Goal: Information Seeking & Learning: Find specific fact

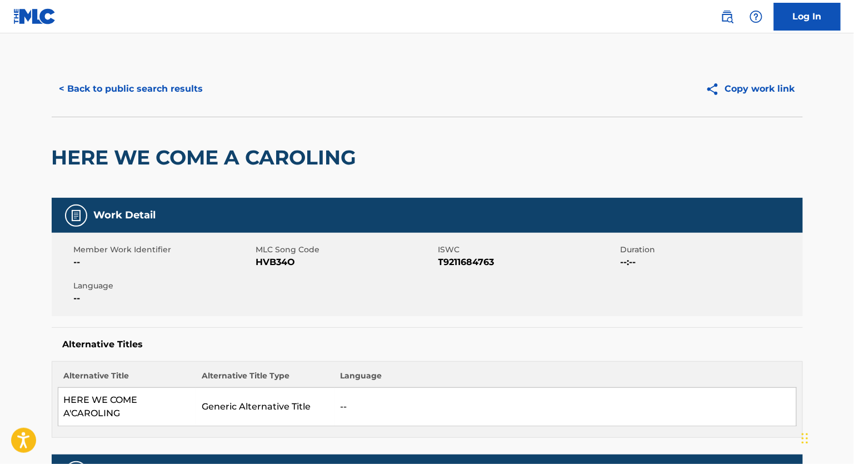
click at [147, 96] on button "< Back to public search results" at bounding box center [132, 89] width 160 height 28
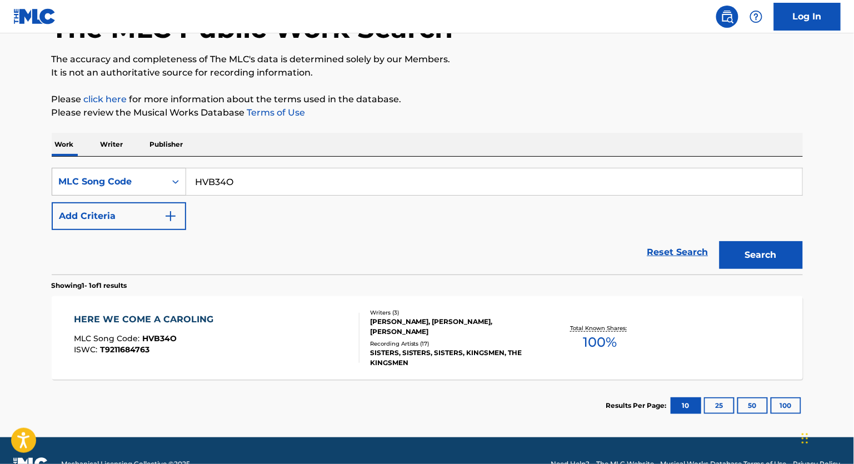
click at [140, 188] on div "MLC Song Code" at bounding box center [109, 181] width 100 height 13
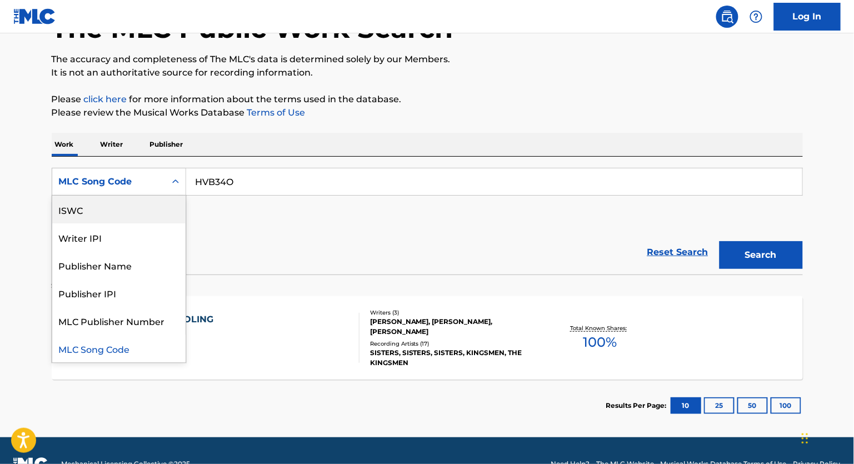
scroll to position [0, 0]
click at [94, 213] on div "Work Title" at bounding box center [118, 210] width 133 height 28
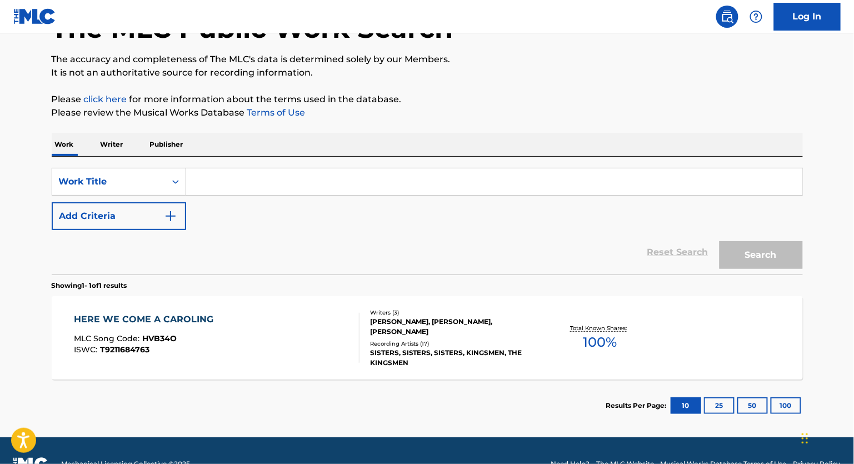
click at [270, 195] on input "Search Form" at bounding box center [494, 181] width 616 height 27
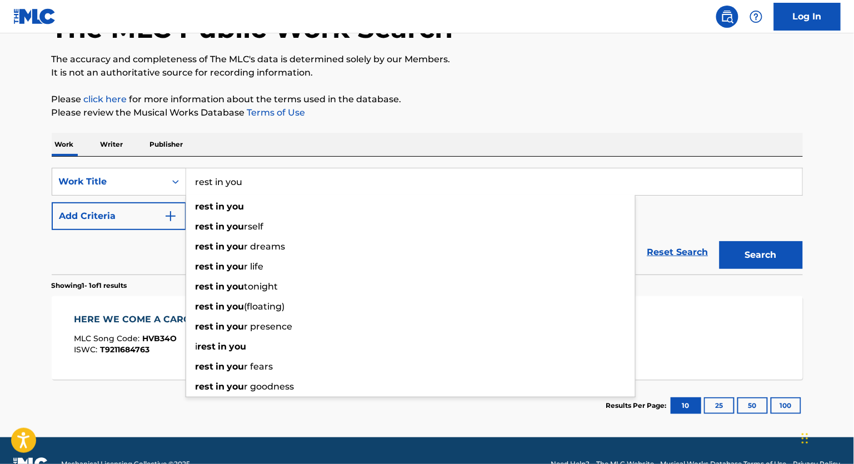
type input "rest in you"
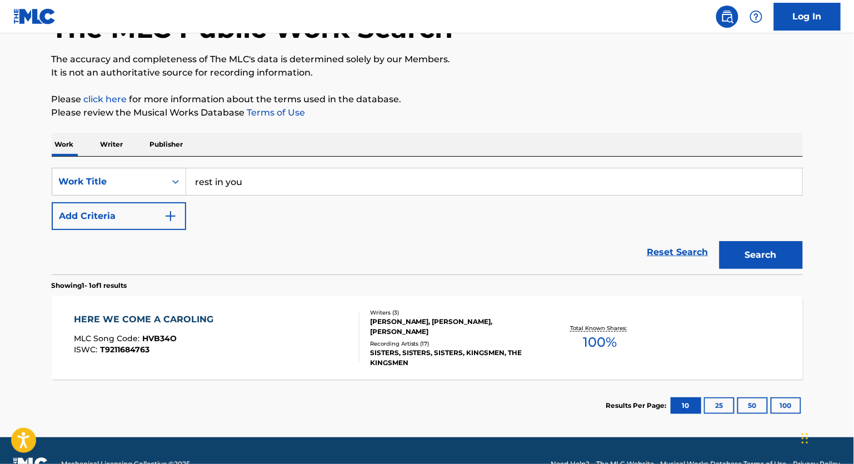
click at [132, 217] on button "Add Criteria" at bounding box center [119, 216] width 134 height 28
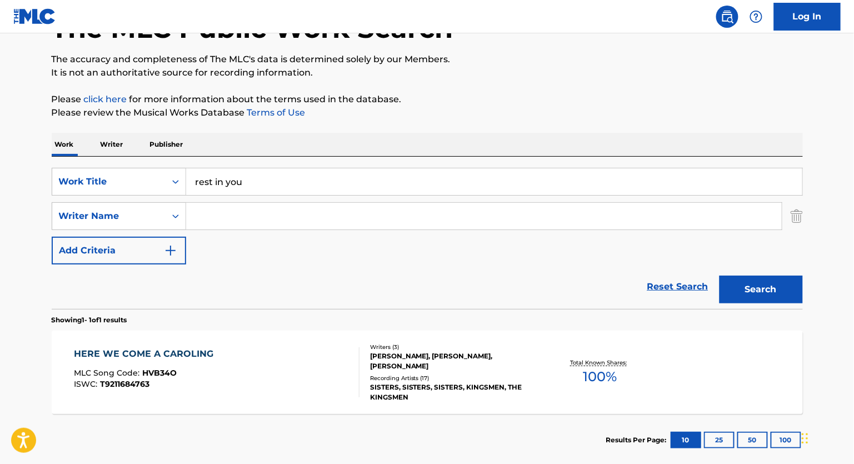
click at [280, 226] on input "Search Form" at bounding box center [484, 216] width 596 height 27
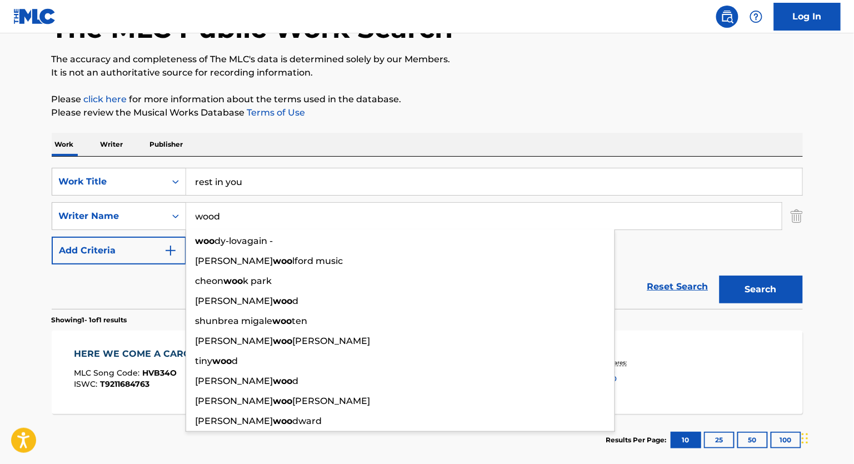
type input "wood"
click at [781, 303] on button "Search" at bounding box center [761, 290] width 83 height 28
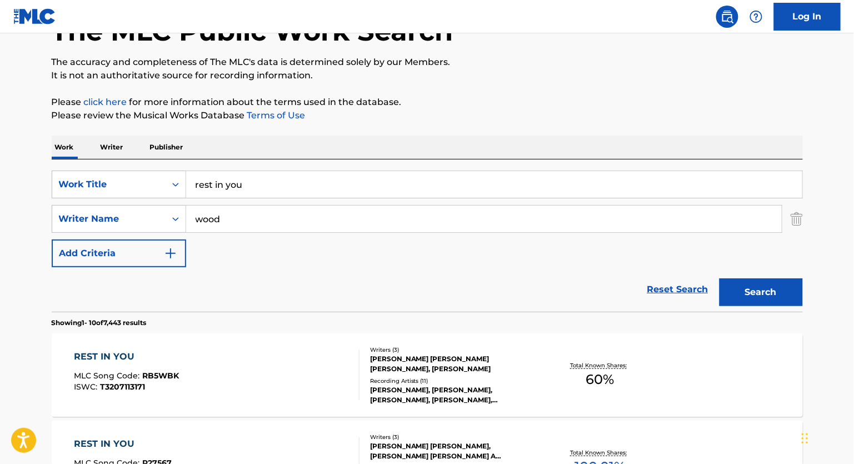
click at [94, 312] on div "Reset Search Search" at bounding box center [427, 289] width 751 height 44
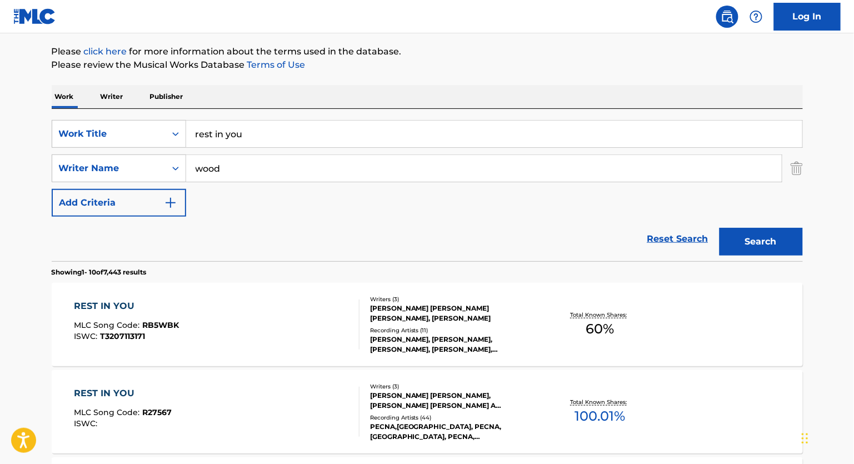
scroll to position [131, 0]
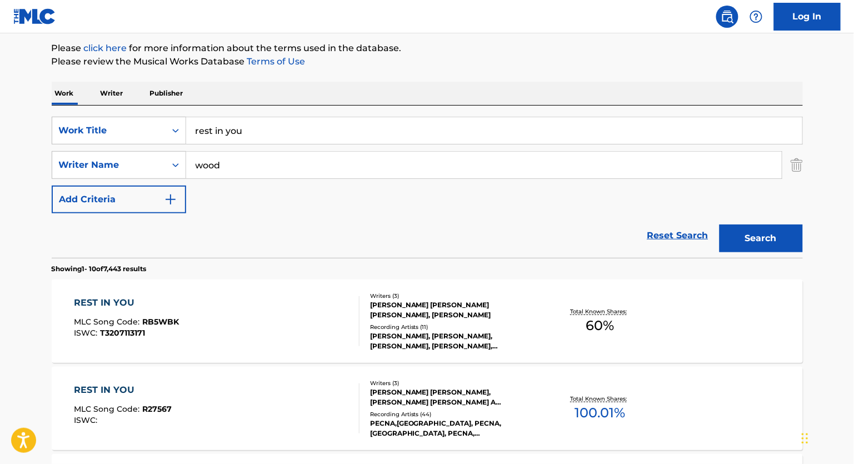
click at [335, 340] on div "REST IN YOU MLC Song Code : RB5WBK ISWC : T3207113171" at bounding box center [217, 321] width 286 height 50
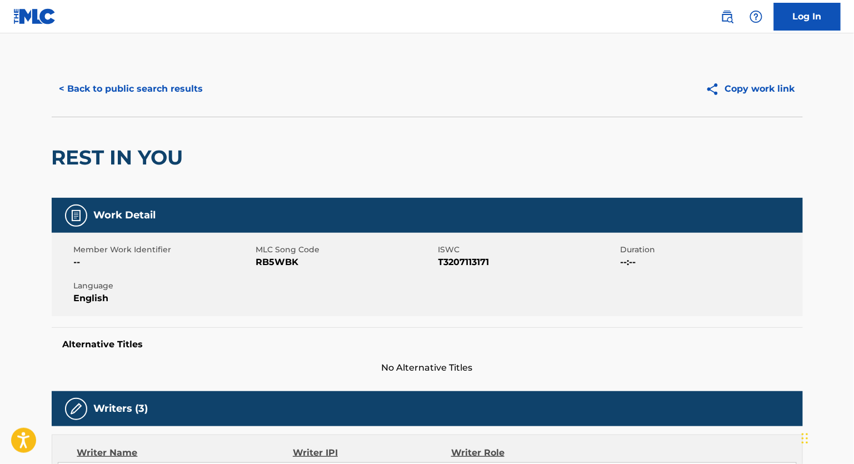
click at [128, 89] on button "< Back to public search results" at bounding box center [132, 89] width 160 height 28
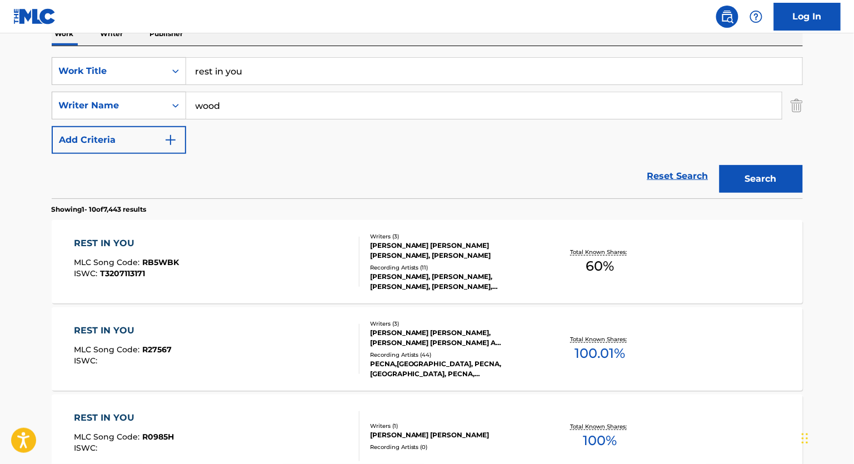
scroll to position [198, 0]
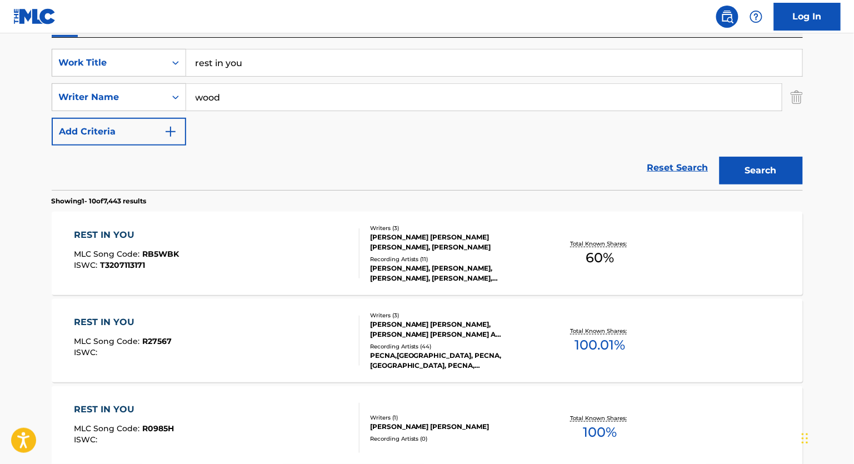
click at [364, 246] on div "Writers ( 3 ) [PERSON_NAME] [PERSON_NAME] [PERSON_NAME], [PERSON_NAME] Recordin…" at bounding box center [449, 253] width 178 height 59
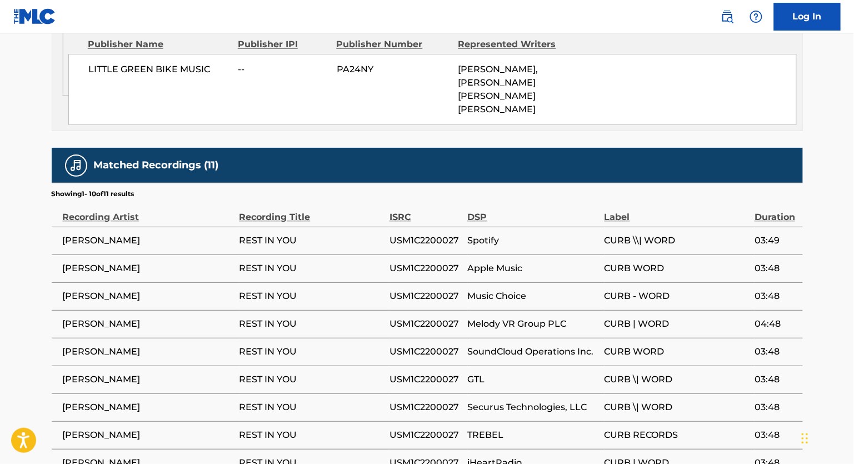
scroll to position [787, 0]
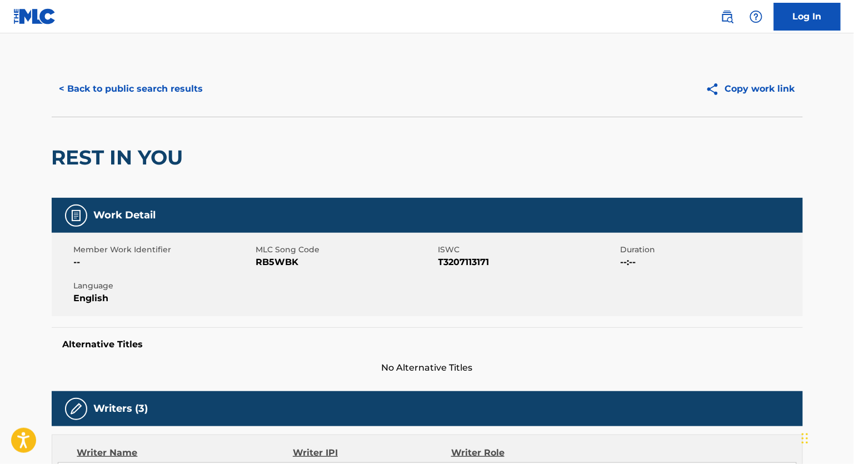
click at [130, 88] on button "< Back to public search results" at bounding box center [132, 89] width 160 height 28
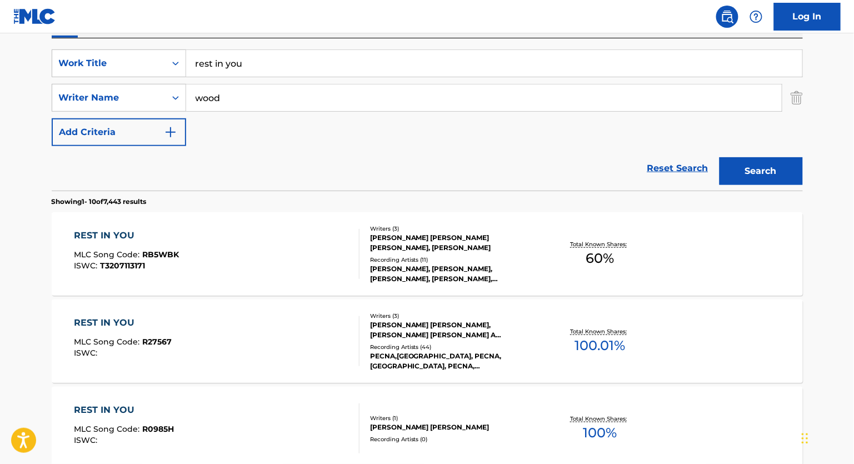
click at [398, 253] on div "[PERSON_NAME] [PERSON_NAME] [PERSON_NAME], [PERSON_NAME]" at bounding box center [454, 243] width 168 height 20
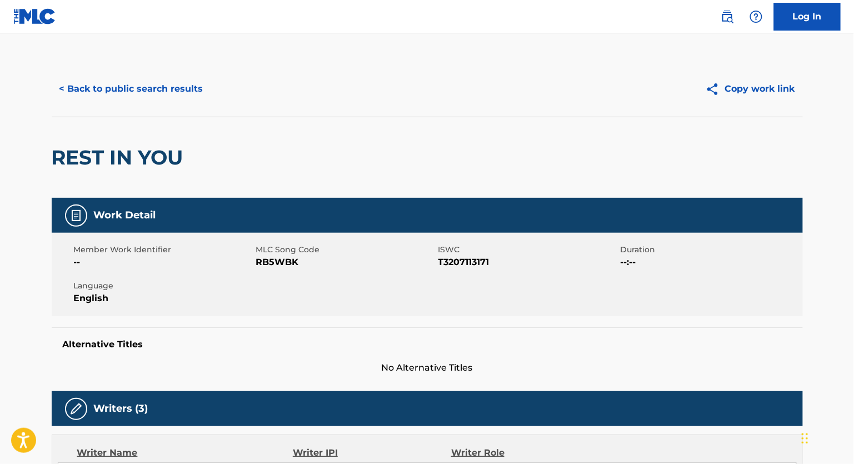
click at [150, 95] on button "< Back to public search results" at bounding box center [132, 89] width 160 height 28
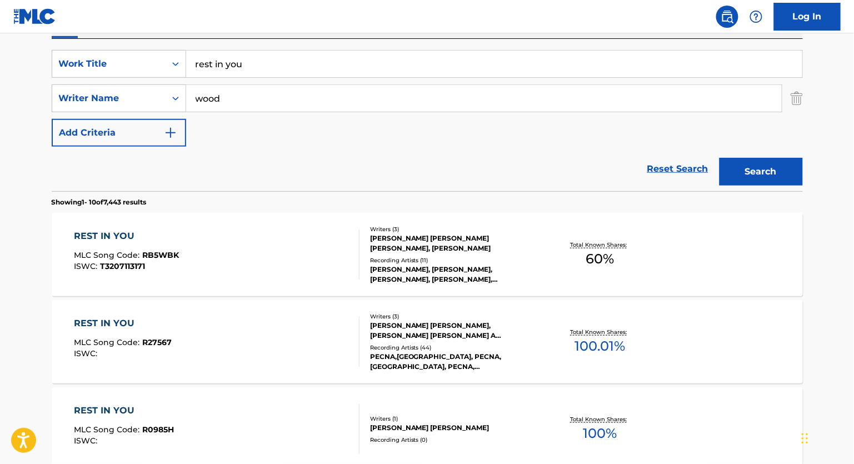
click at [309, 336] on div "REST IN YOU MLC Song Code : R27567 ISWC :" at bounding box center [217, 342] width 286 height 50
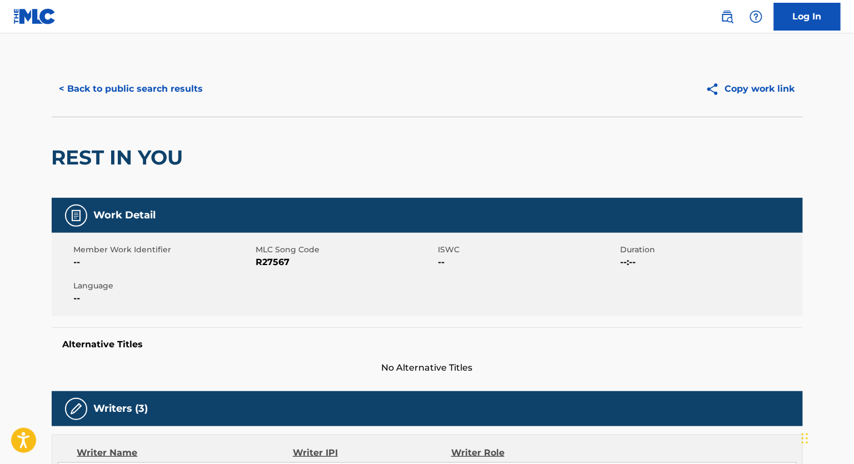
scroll to position [-1, 0]
click at [128, 99] on button "< Back to public search results" at bounding box center [132, 89] width 160 height 28
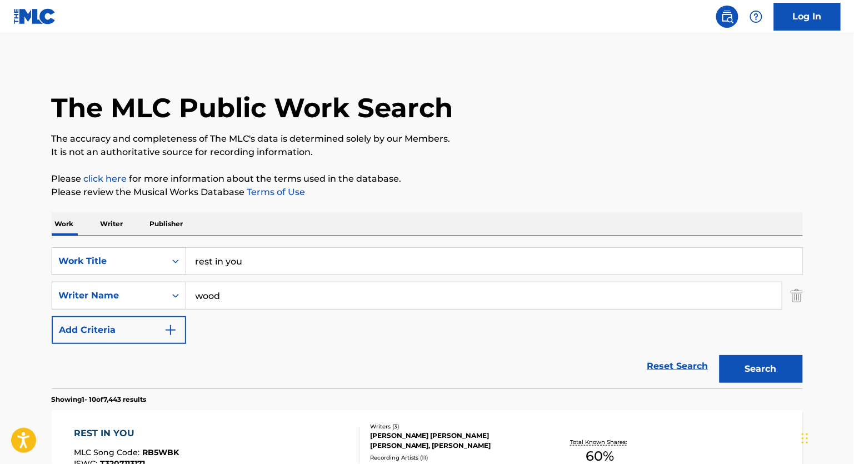
scroll to position [249, 0]
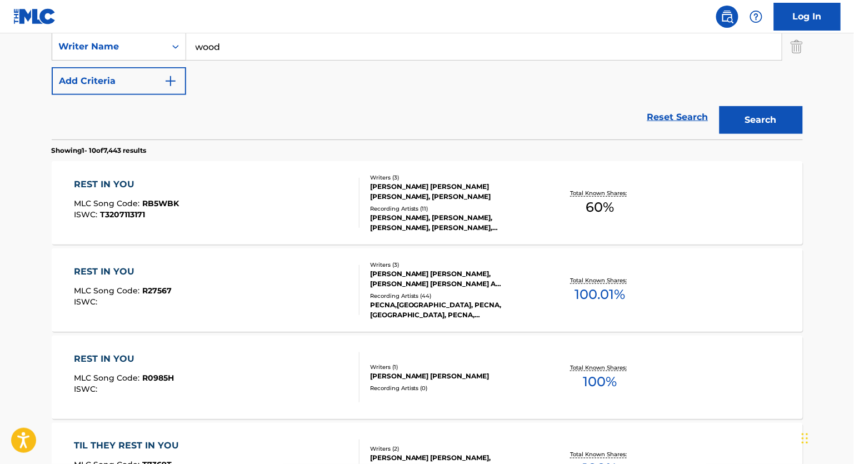
click at [301, 217] on div "REST IN YOU MLC Song Code : RB5WBK ISWC : T3207113171" at bounding box center [217, 203] width 286 height 50
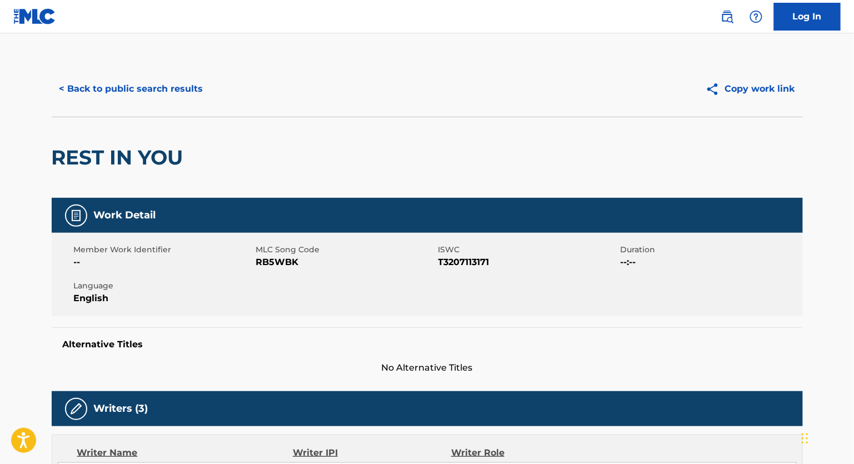
click at [157, 101] on button "< Back to public search results" at bounding box center [132, 89] width 160 height 28
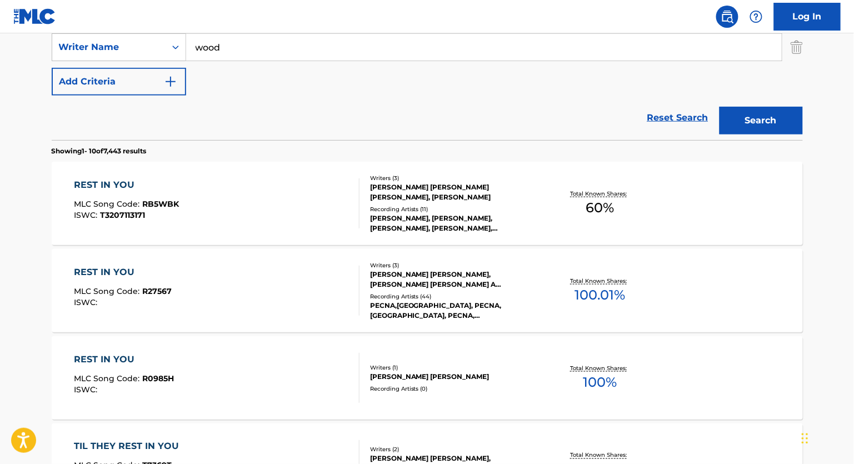
click at [391, 290] on div "[PERSON_NAME] [PERSON_NAME], [PERSON_NAME] [PERSON_NAME] A [PERSON_NAME]" at bounding box center [454, 280] width 168 height 20
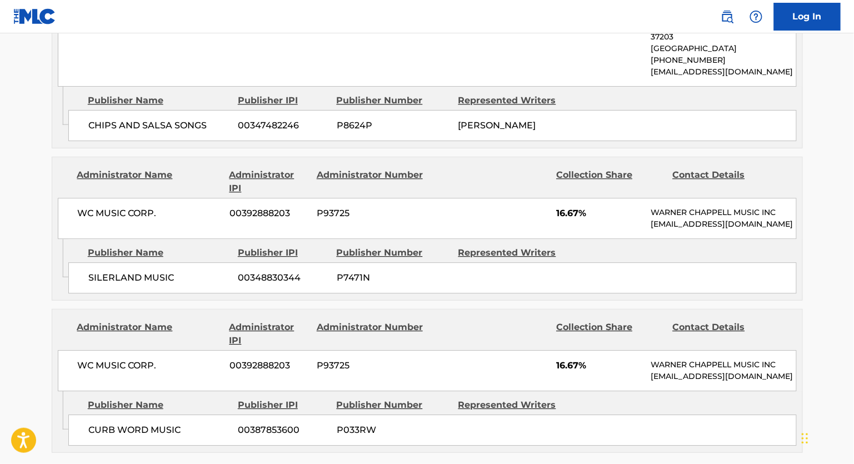
scroll to position [836, 0]
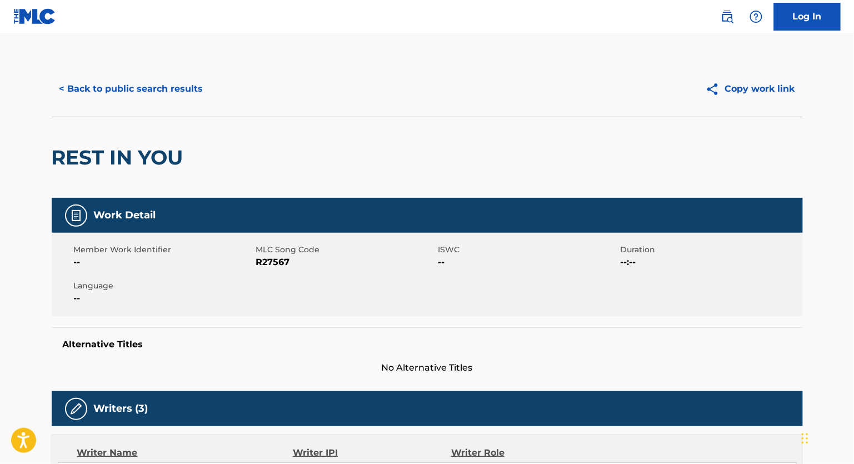
drag, startPoint x: 118, startPoint y: 91, endPoint x: 86, endPoint y: 17, distance: 80.9
click at [118, 91] on button "< Back to public search results" at bounding box center [132, 89] width 160 height 28
